Goal: Book appointment/travel/reservation

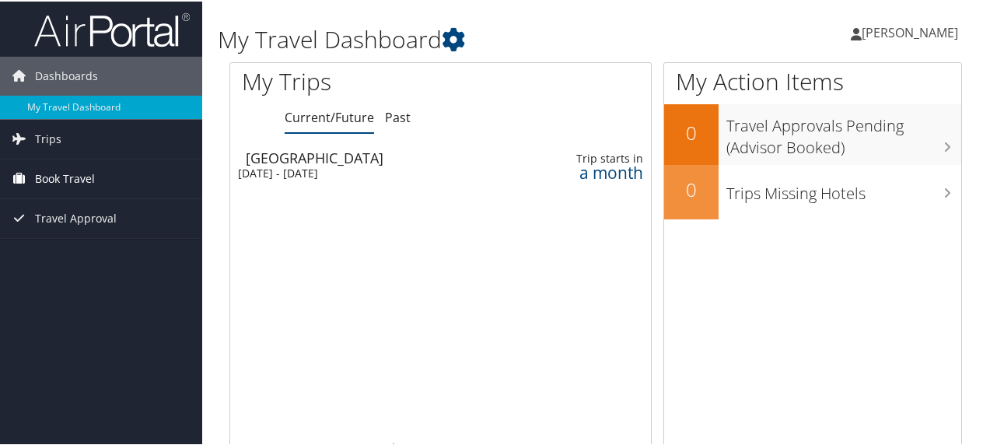
click at [58, 175] on span "Book Travel" at bounding box center [65, 177] width 60 height 39
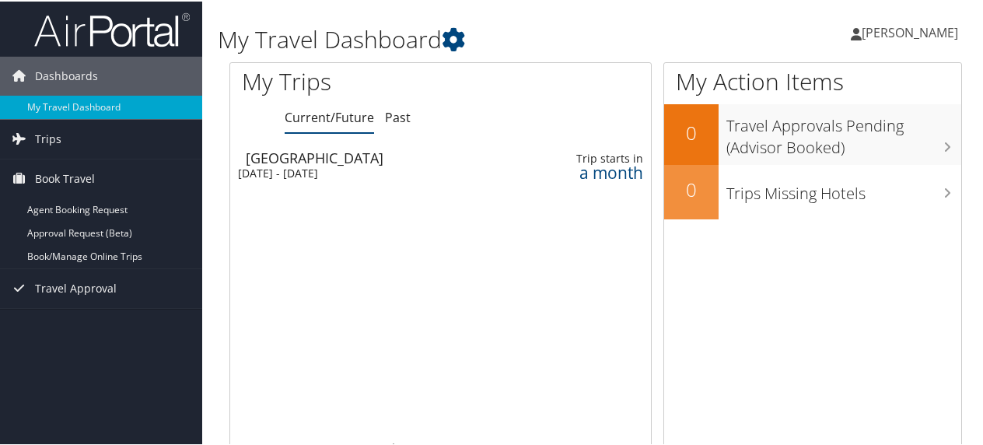
click at [283, 165] on div "[DATE] - [DATE]" at bounding box center [367, 172] width 258 height 14
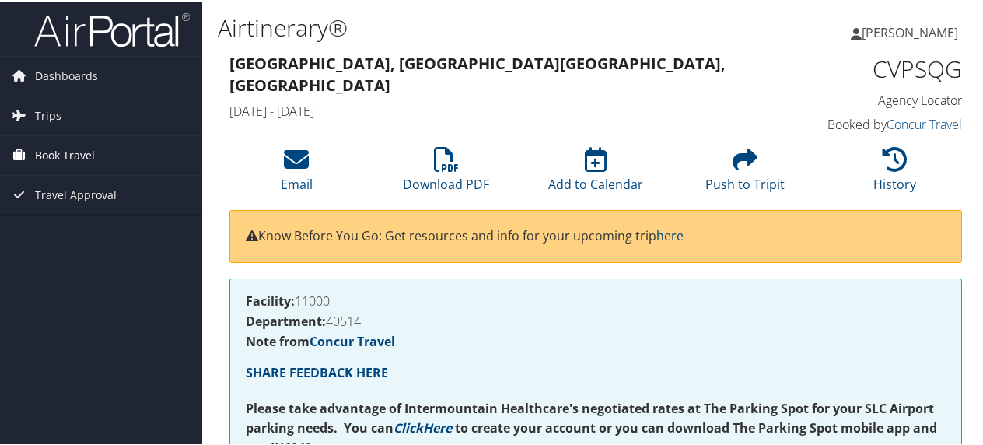
click at [75, 155] on span "Book Travel" at bounding box center [65, 153] width 60 height 39
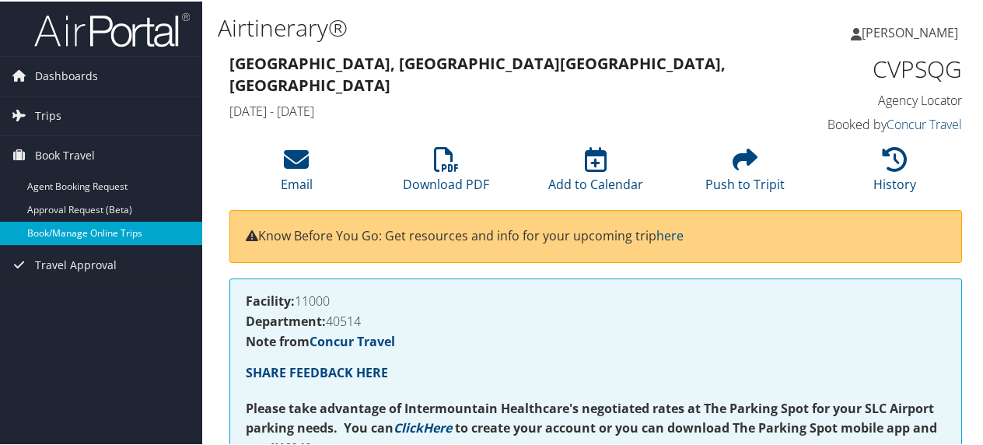
click at [61, 229] on link "Book/Manage Online Trips" at bounding box center [101, 231] width 202 height 23
